Goal: Check status: Check status

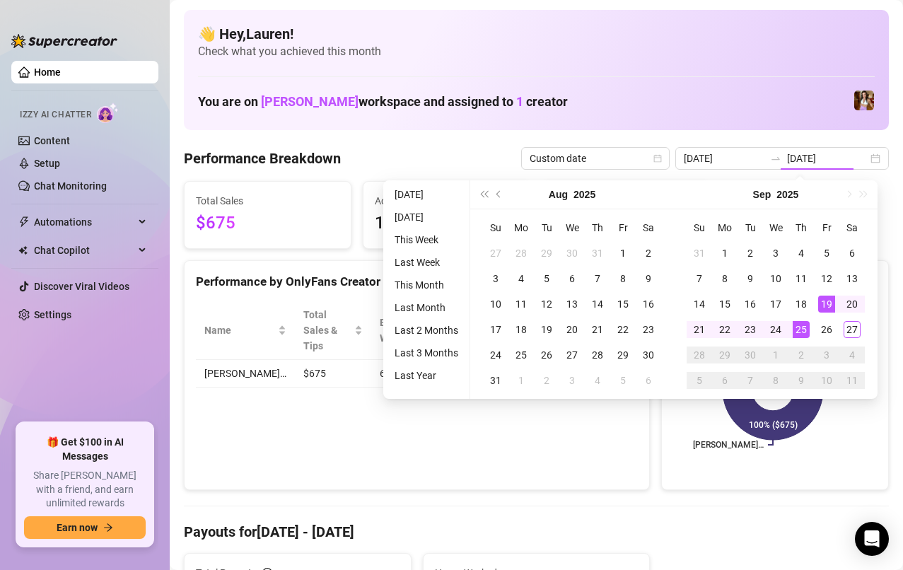
click at [823, 330] on div "26" at bounding box center [826, 329] width 17 height 17
click at [826, 328] on div "26" at bounding box center [826, 329] width 17 height 17
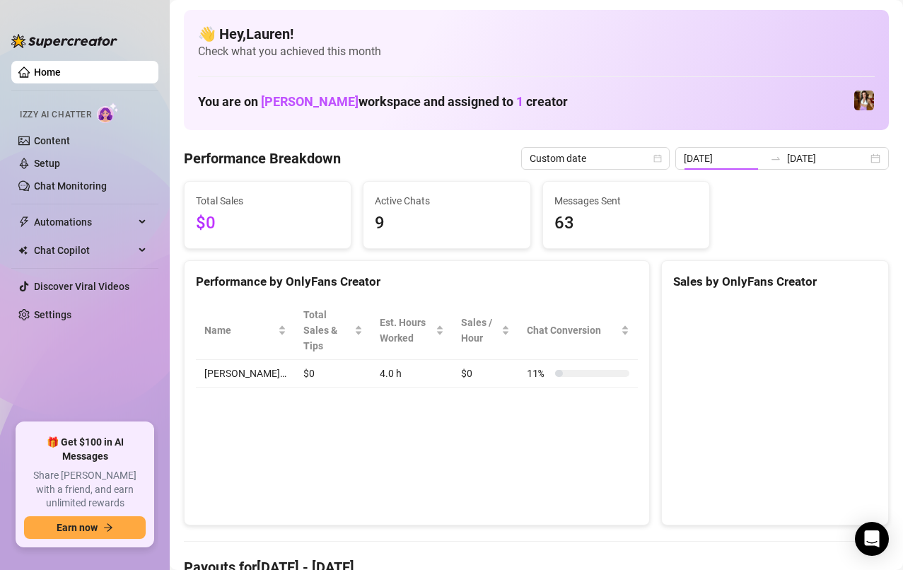
type input "[DATE]"
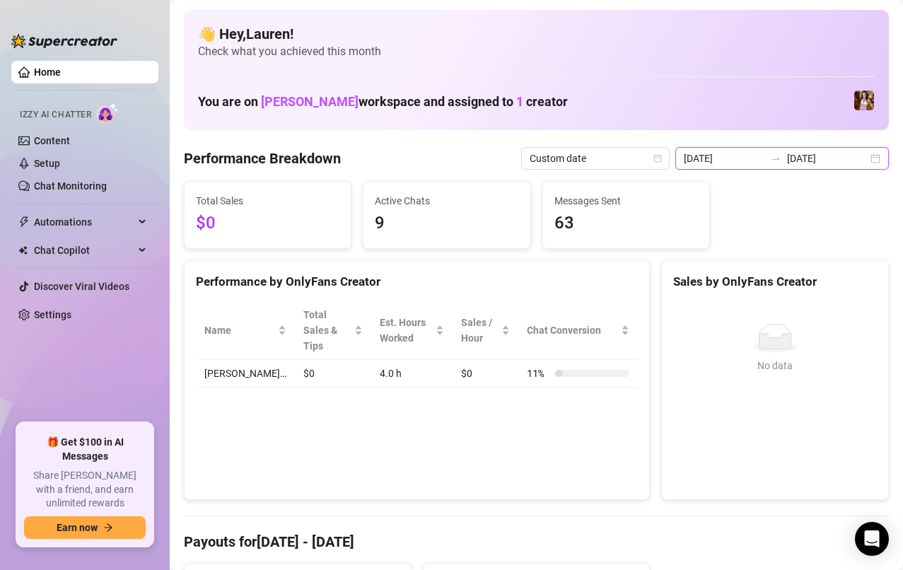
click at [853, 160] on input "[DATE]" at bounding box center [827, 159] width 81 height 16
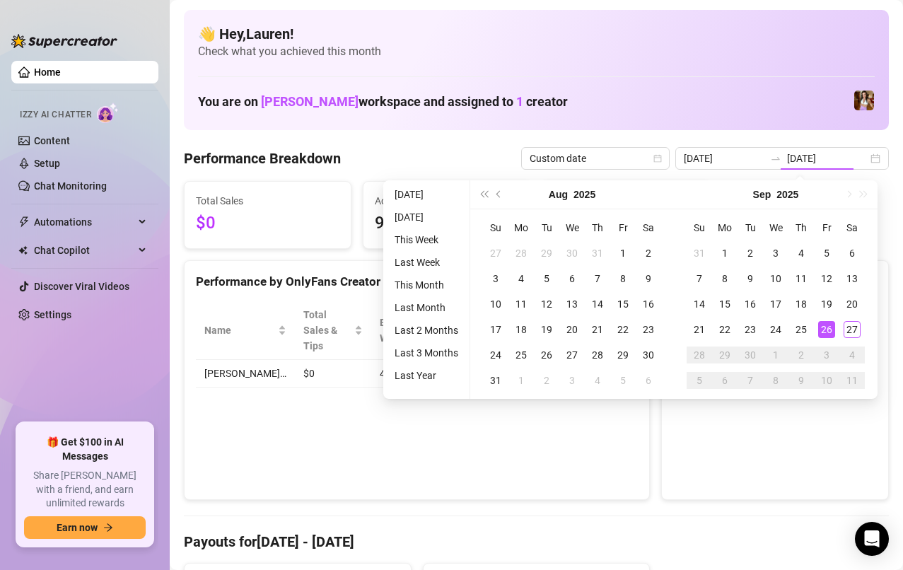
click at [823, 308] on div "19" at bounding box center [826, 303] width 17 height 17
type input "[DATE]"
click at [799, 327] on div "25" at bounding box center [800, 329] width 17 height 17
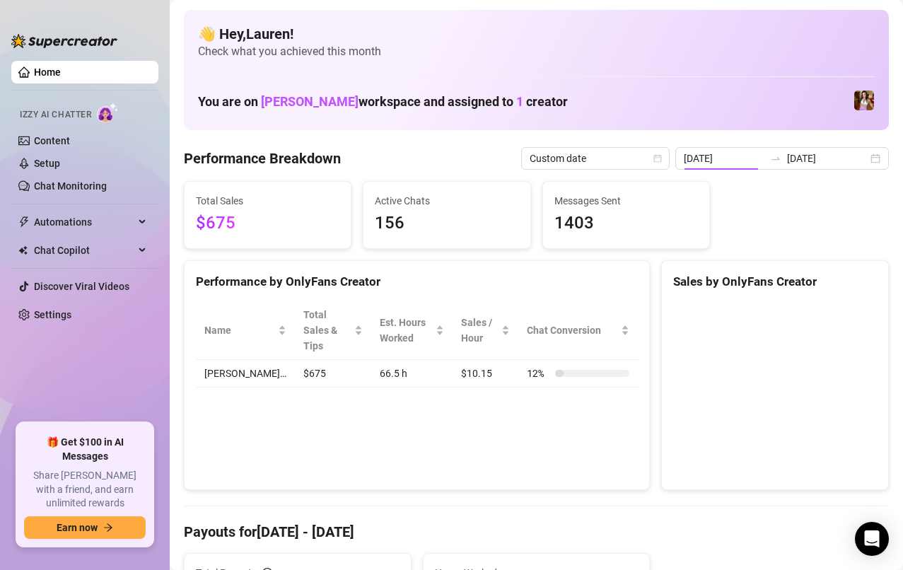
type input "[DATE]"
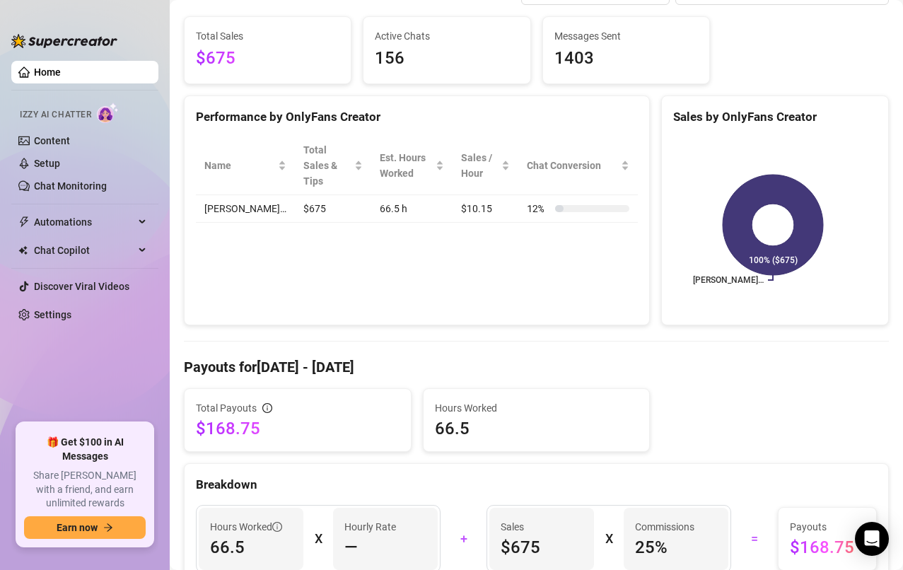
scroll to position [199, 0]
